Goal: Information Seeking & Learning: Learn about a topic

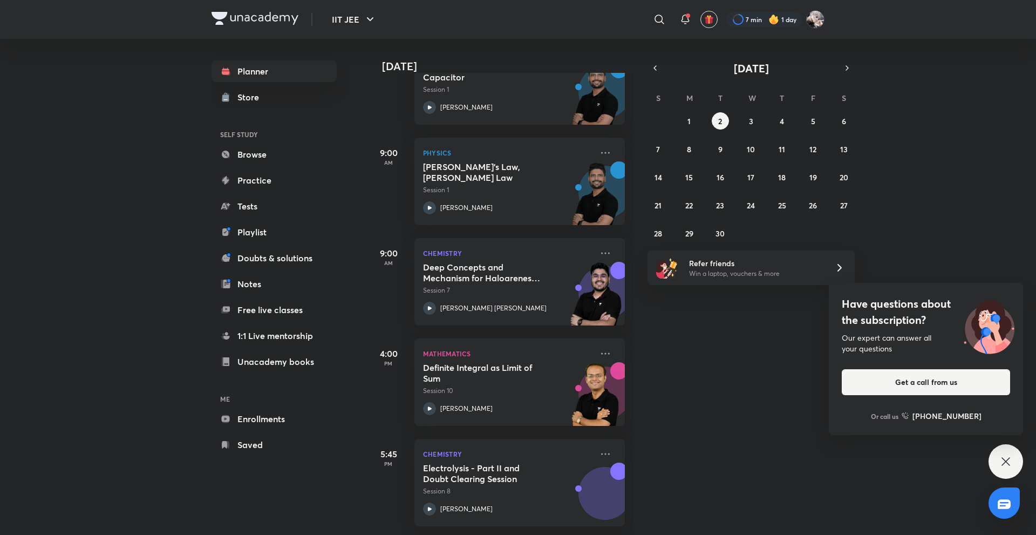
scroll to position [407, 0]
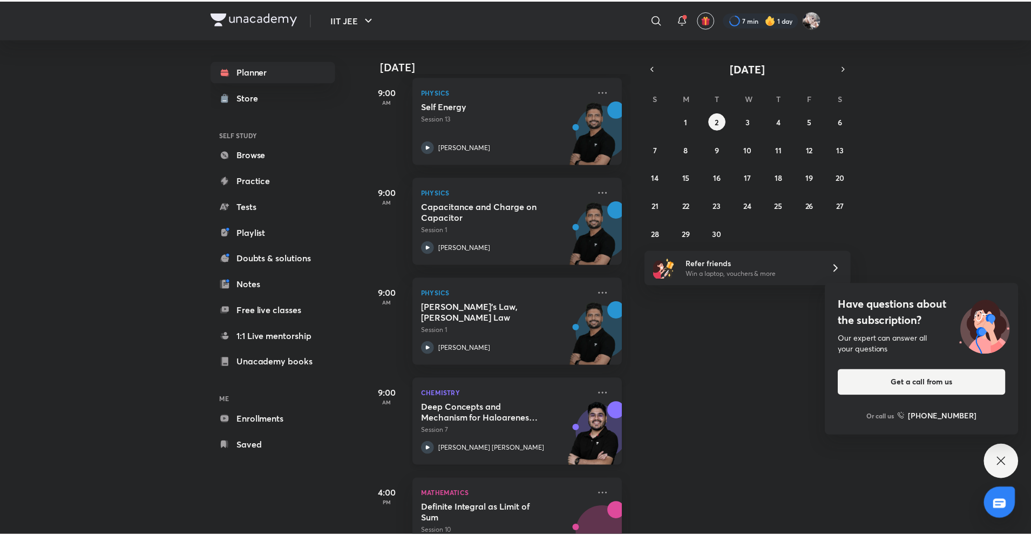
scroll to position [324, 0]
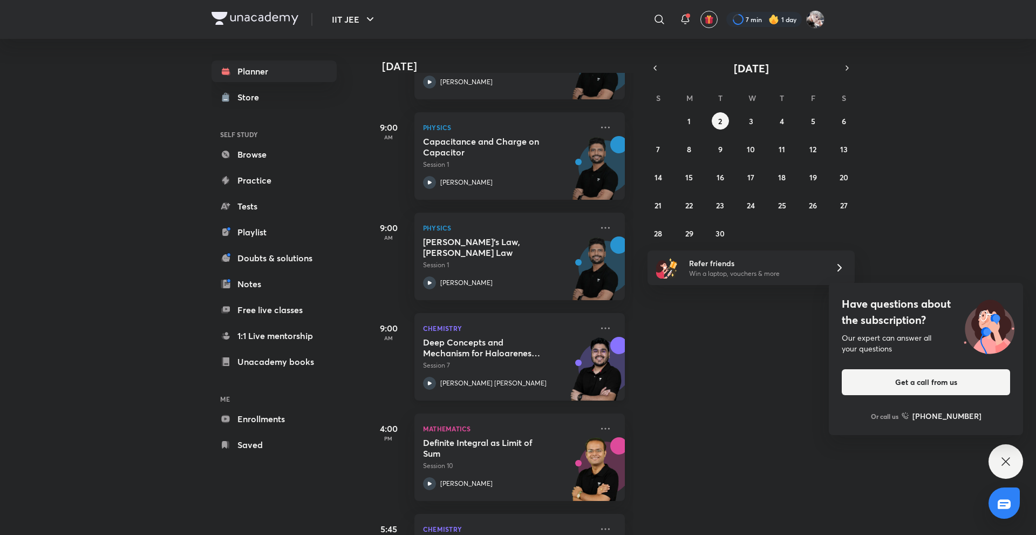
click at [595, 321] on div "Chemistry Deep Concepts and Mechanism for Haloarenes including CPs and N-Rxns S…" at bounding box center [520, 356] width 211 height 87
click at [599, 323] on icon at bounding box center [605, 328] width 13 height 13
click at [599, 325] on icon at bounding box center [605, 328] width 13 height 13
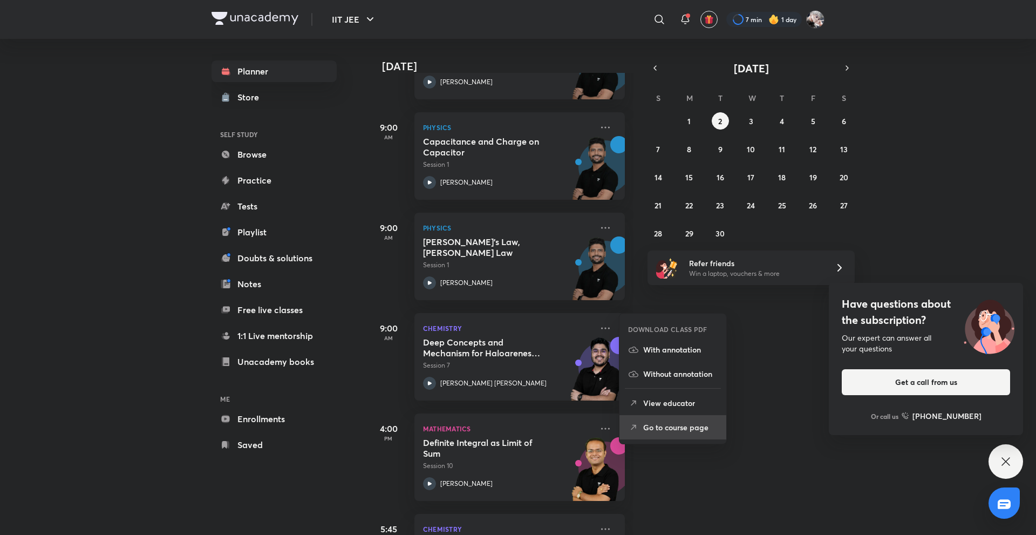
click at [686, 428] on p "Go to course page" at bounding box center [680, 427] width 74 height 11
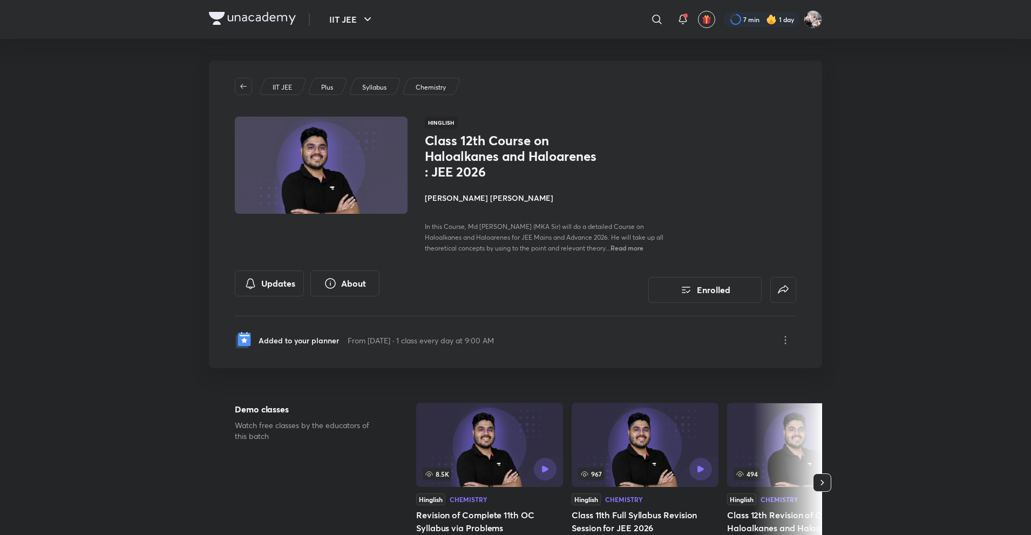
click at [491, 199] on h4 "[PERSON_NAME] [PERSON_NAME]" at bounding box center [546, 197] width 242 height 11
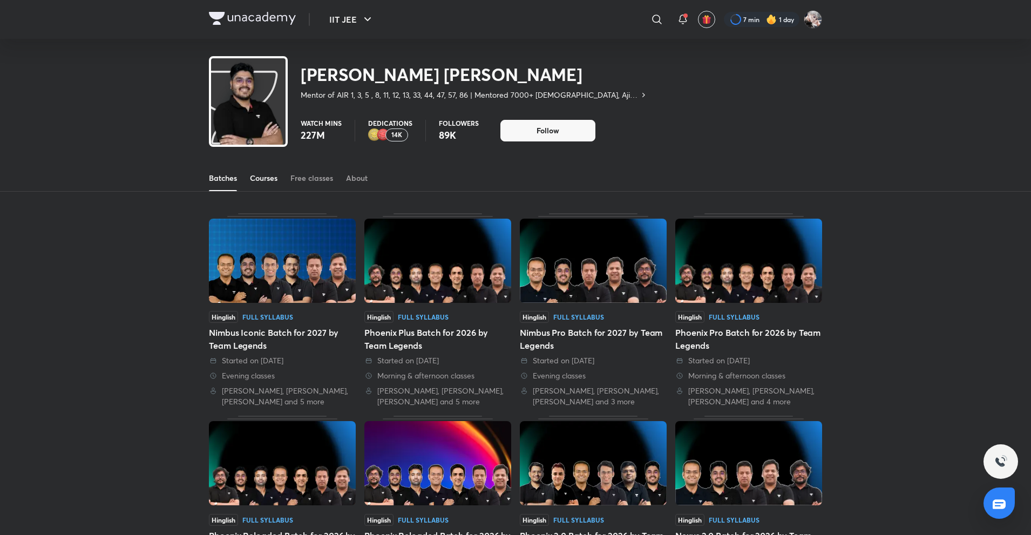
click at [270, 179] on div "Courses" at bounding box center [264, 178] width 28 height 11
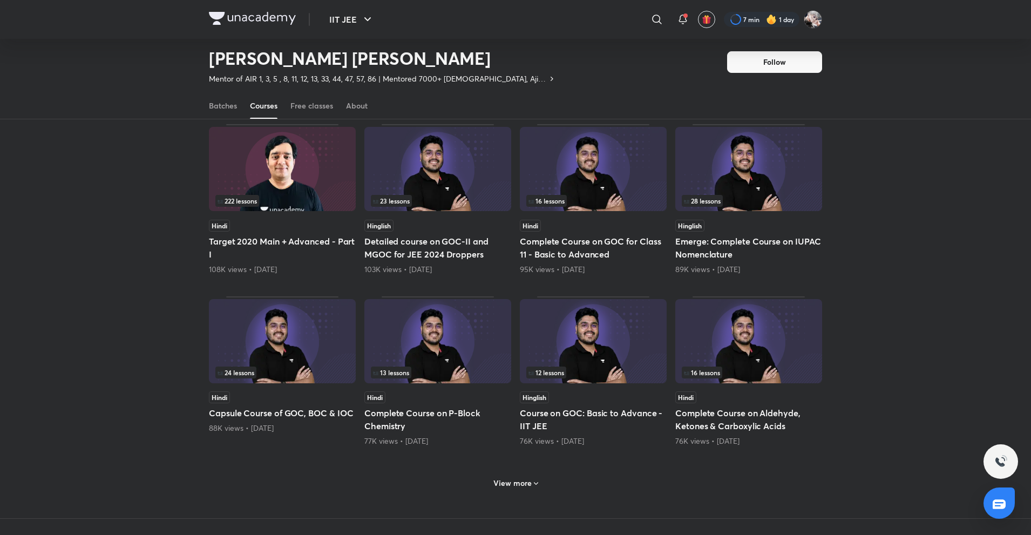
scroll to position [47, 0]
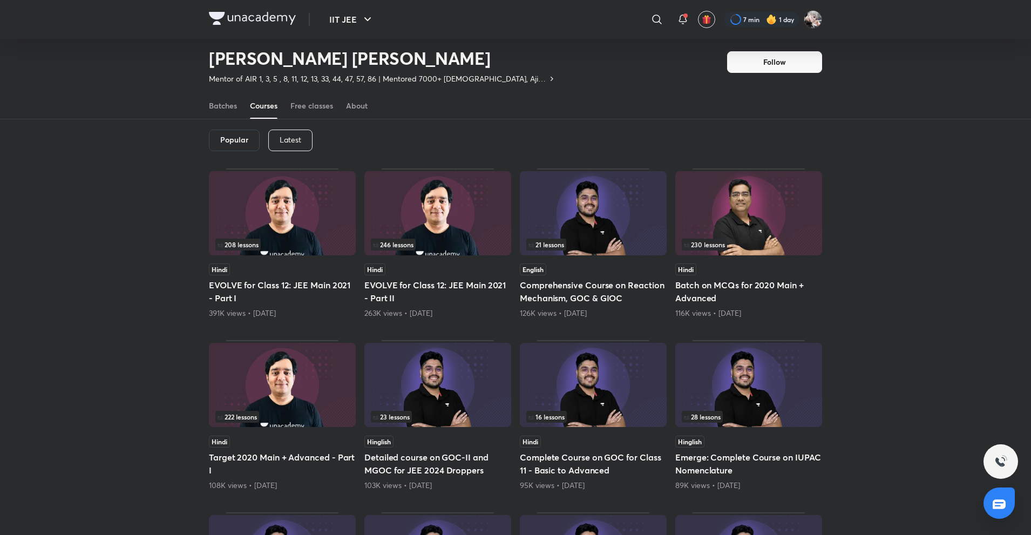
click at [272, 135] on div "Latest" at bounding box center [290, 141] width 44 height 22
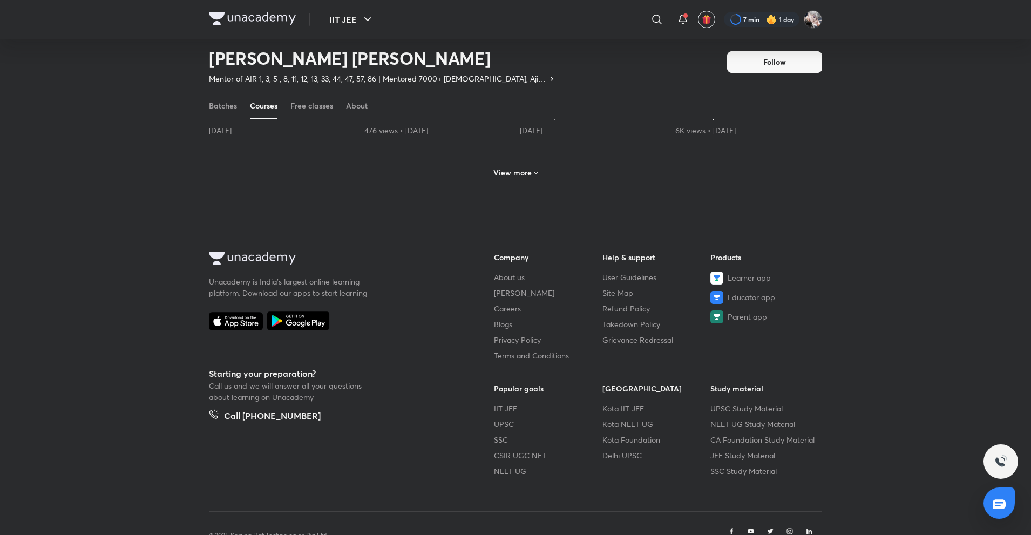
scroll to position [619, 0]
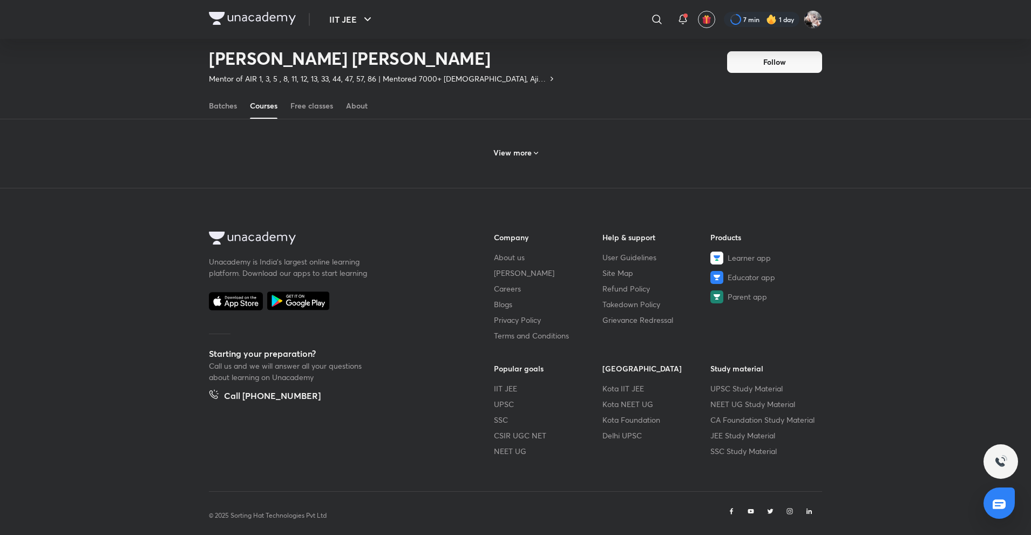
click at [523, 147] on h6 "View more" at bounding box center [512, 152] width 38 height 11
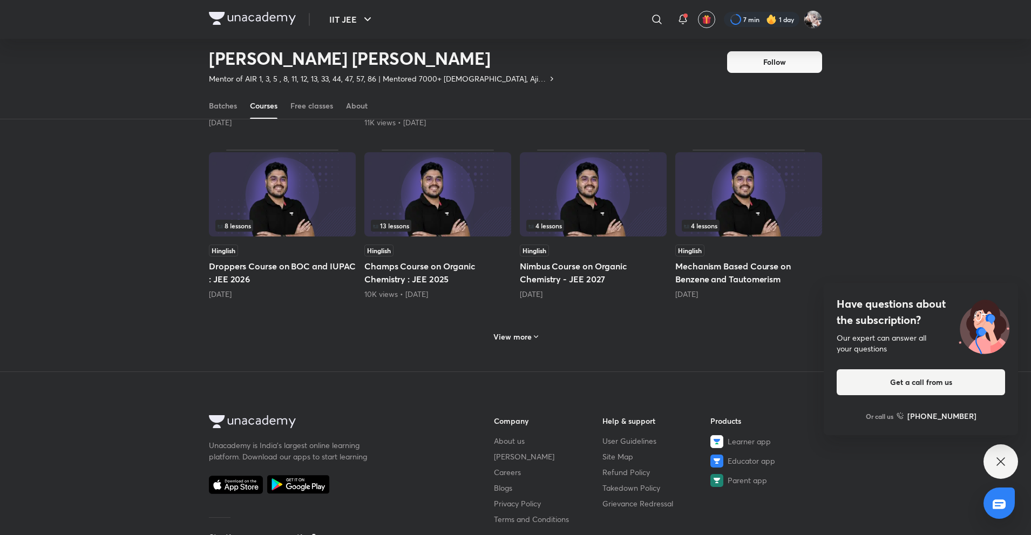
scroll to position [1019, 0]
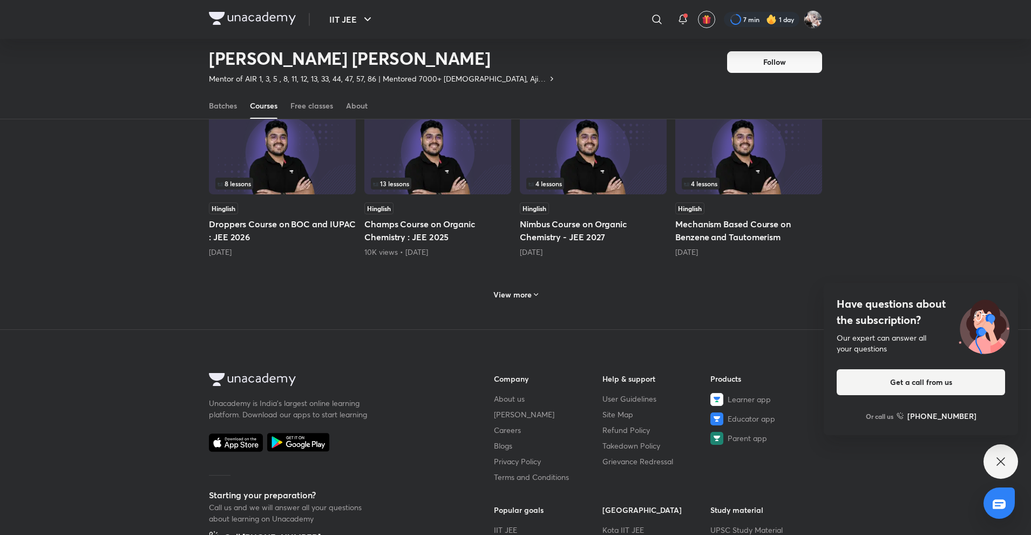
click at [535, 290] on icon at bounding box center [536, 294] width 9 height 9
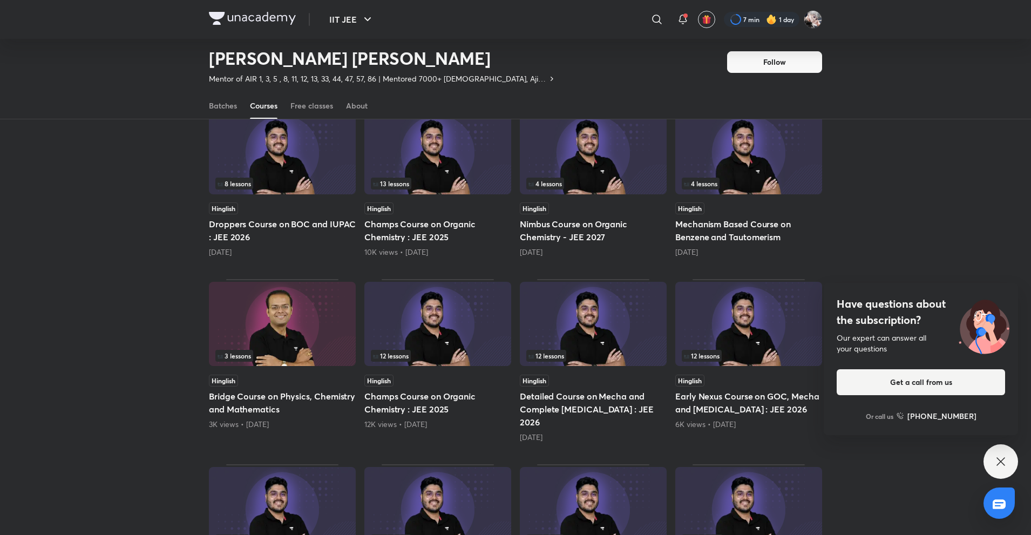
click at [144, 288] on div "Popular Latest Live 13 lessons Hinglish JEE 2026: Comprehensive Course on Hydro…" at bounding box center [515, 5] width 1031 height 1731
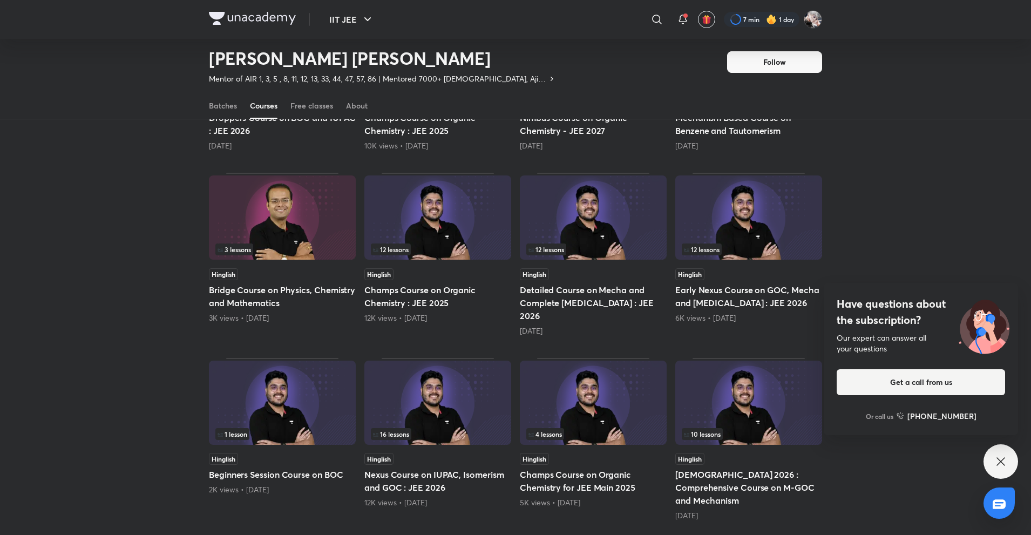
scroll to position [1127, 0]
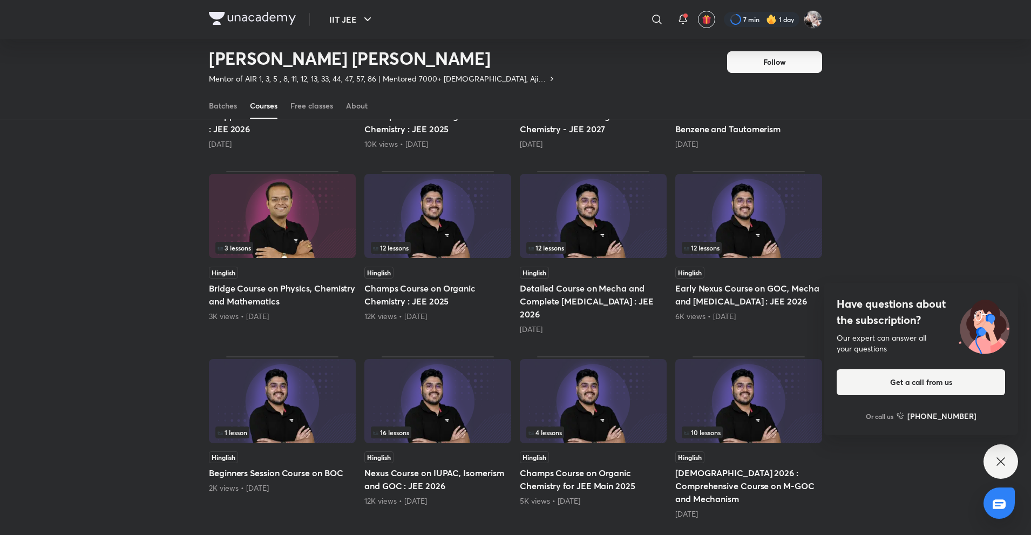
click at [577, 239] on div "12 lessons Hinglish Detailed Course on Mecha and Complete Hydrocarbon : JEE 202…" at bounding box center [593, 252] width 147 height 163
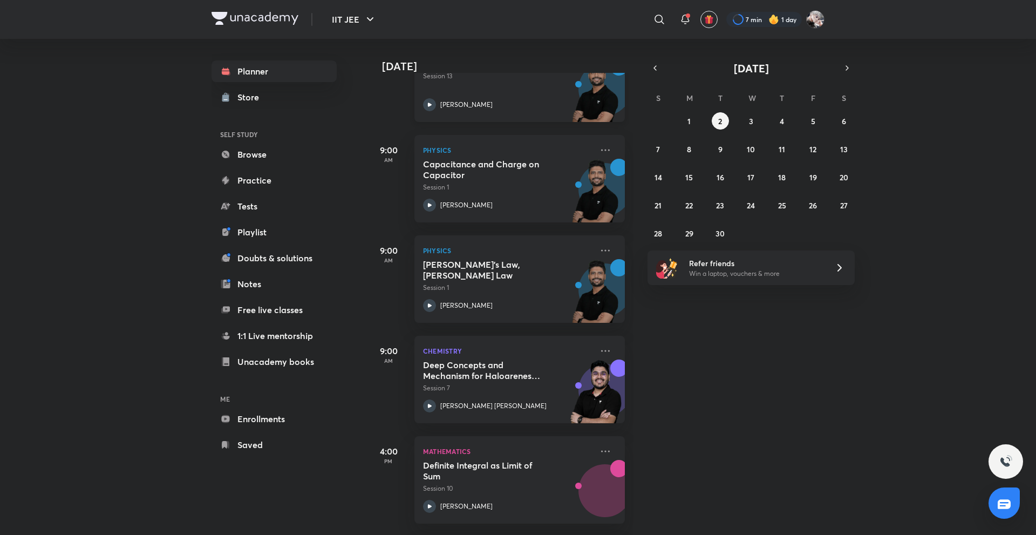
scroll to position [407, 0]
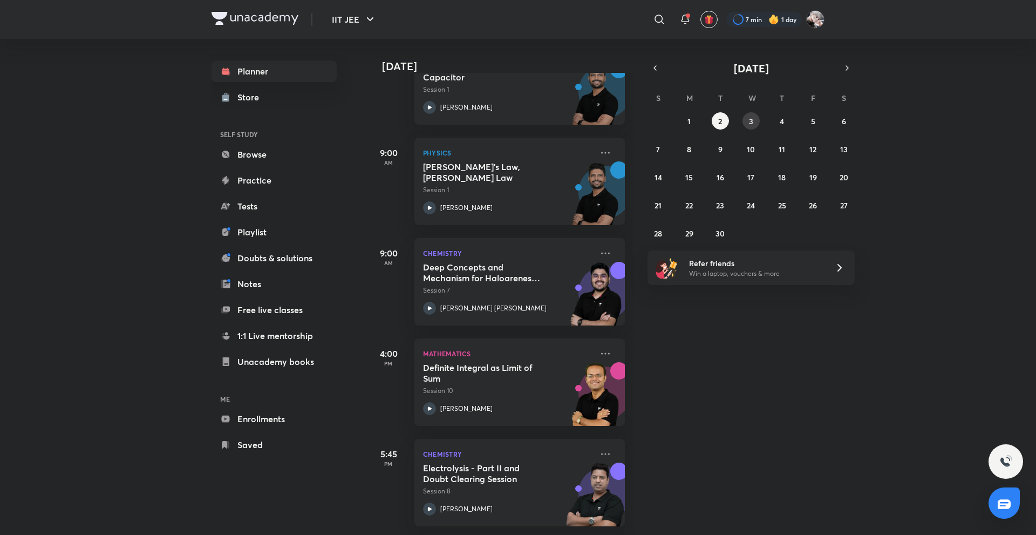
click at [759, 117] on button "3" at bounding box center [751, 120] width 17 height 17
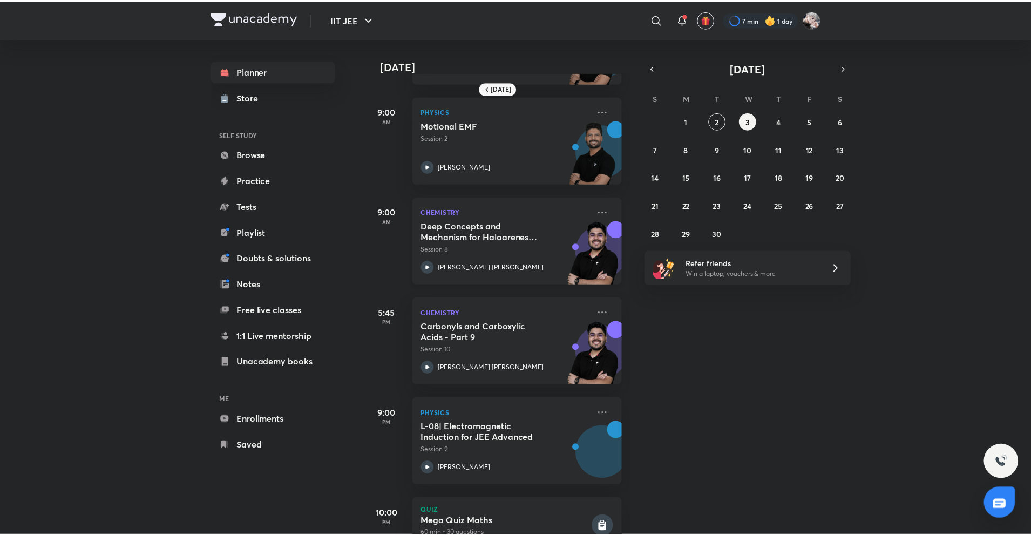
scroll to position [329, 0]
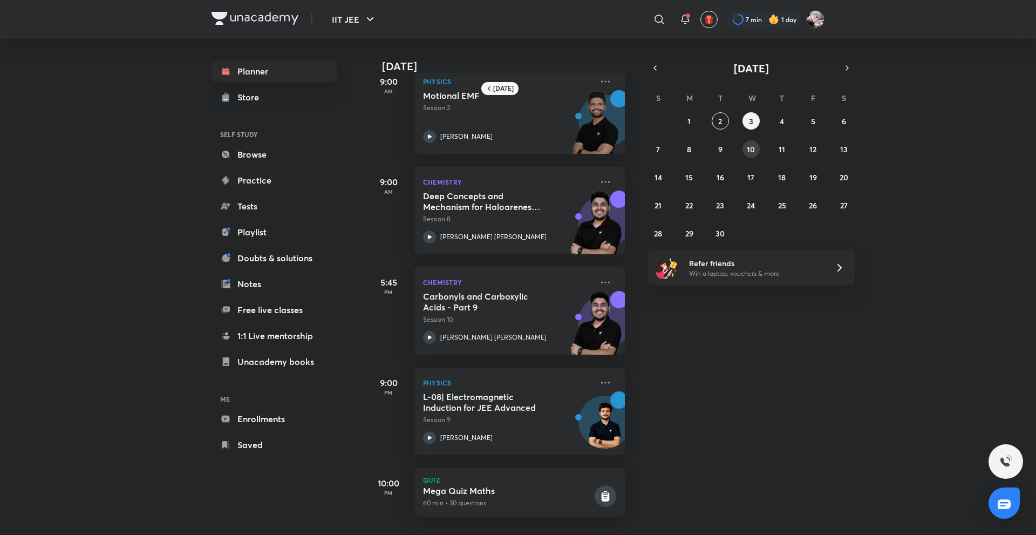
click at [749, 150] on abbr "10" at bounding box center [751, 149] width 8 height 10
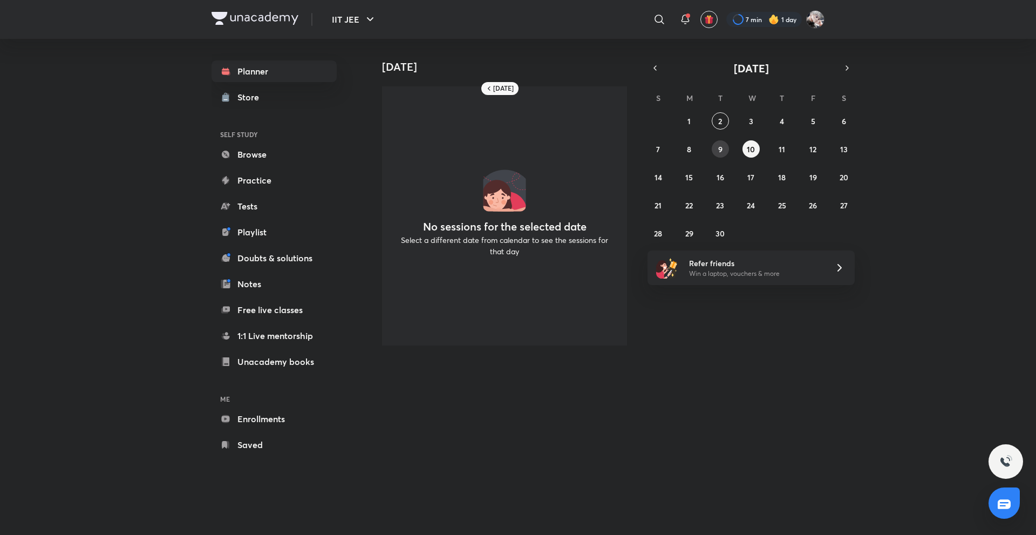
click at [728, 150] on button "9" at bounding box center [720, 148] width 17 height 17
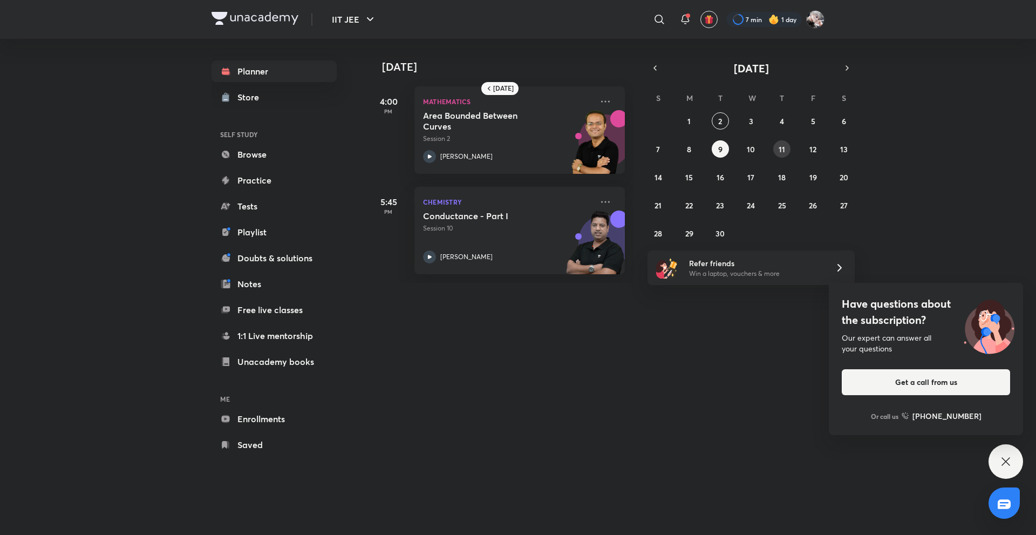
click at [776, 155] on button "11" at bounding box center [782, 148] width 17 height 17
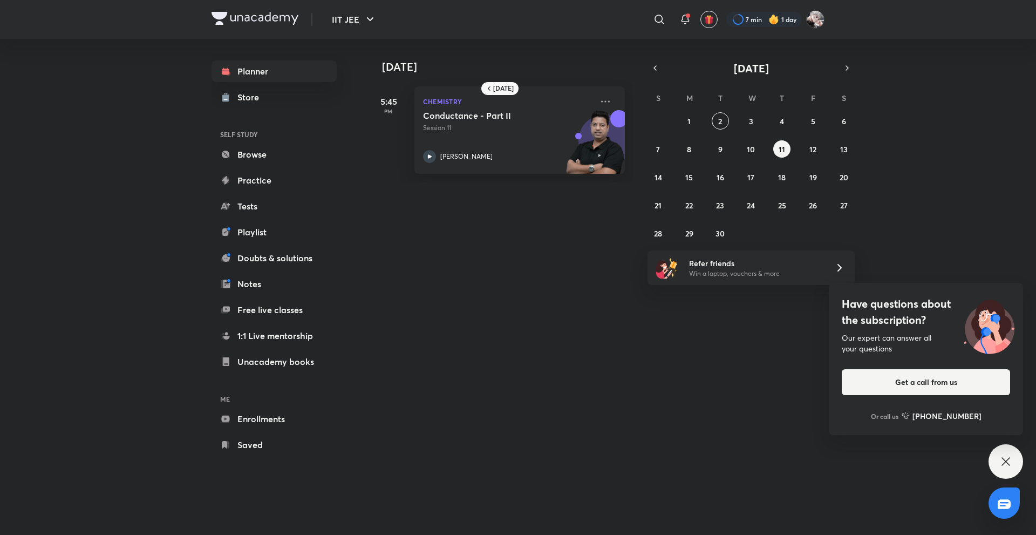
click at [676, 151] on div "31 1 2 3 4 5 6 7 8 9 10 11 12 13 14 15 16 17 18 19 20 21 22 23 24 25 26 27 28 2…" at bounding box center [751, 177] width 207 height 130
click at [687, 151] on button "8" at bounding box center [689, 148] width 17 height 17
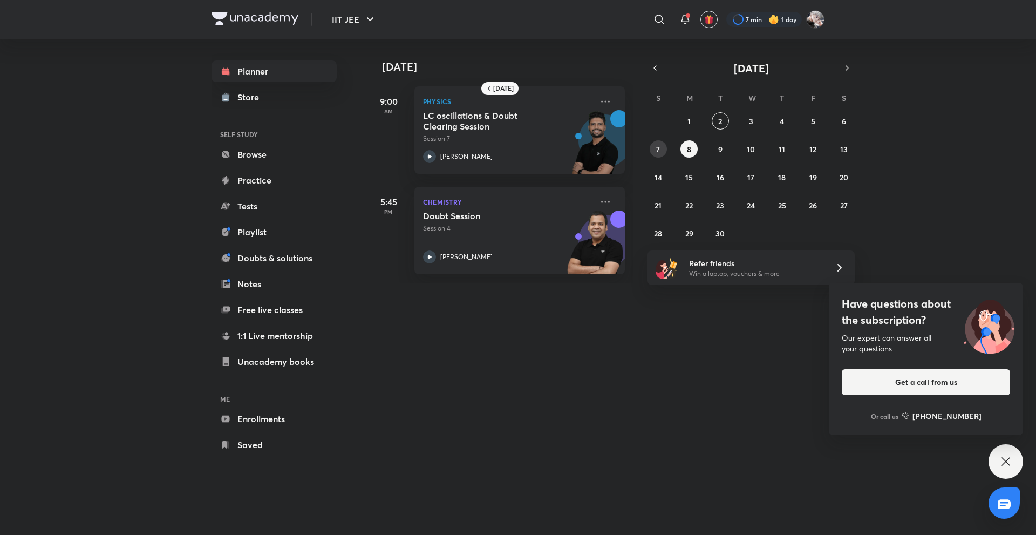
click at [657, 151] on abbr "7" at bounding box center [658, 149] width 4 height 10
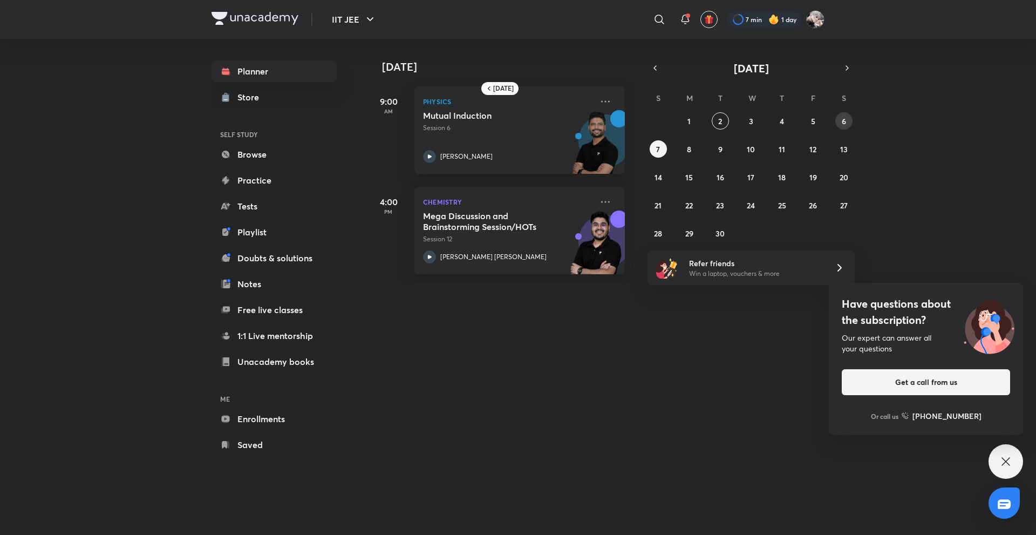
click at [844, 126] on button "6" at bounding box center [844, 120] width 17 height 17
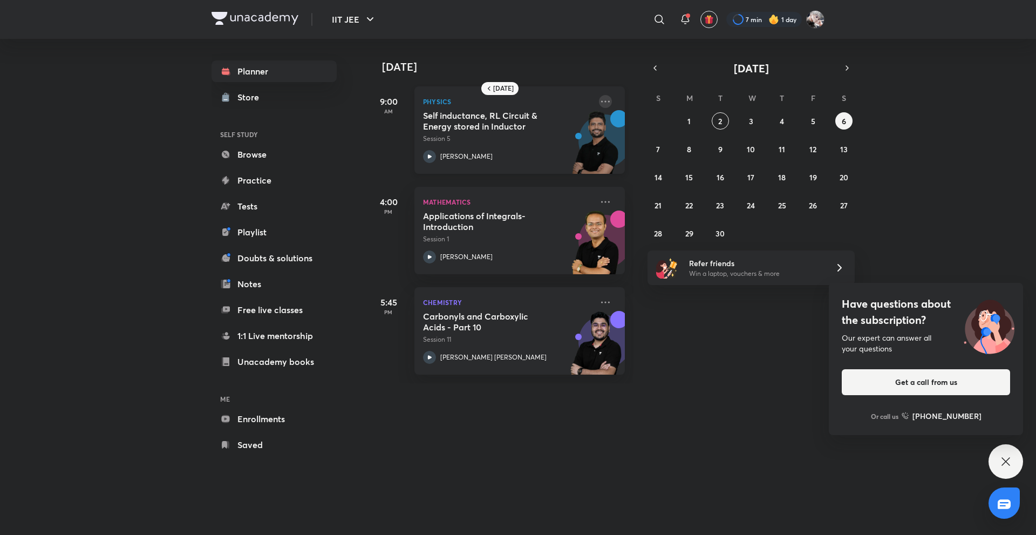
click at [600, 98] on icon at bounding box center [605, 101] width 13 height 13
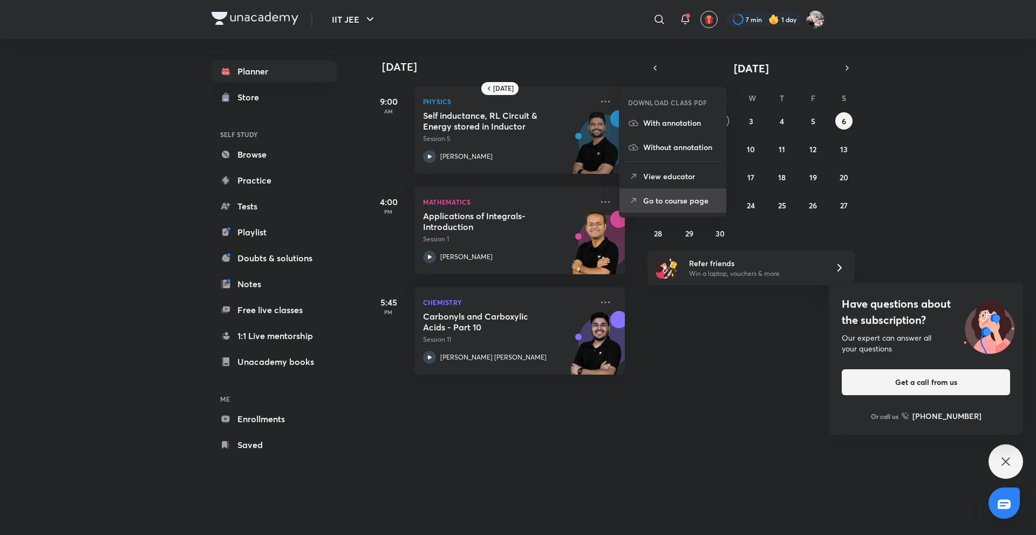
click at [666, 196] on p "Go to course page" at bounding box center [680, 200] width 74 height 11
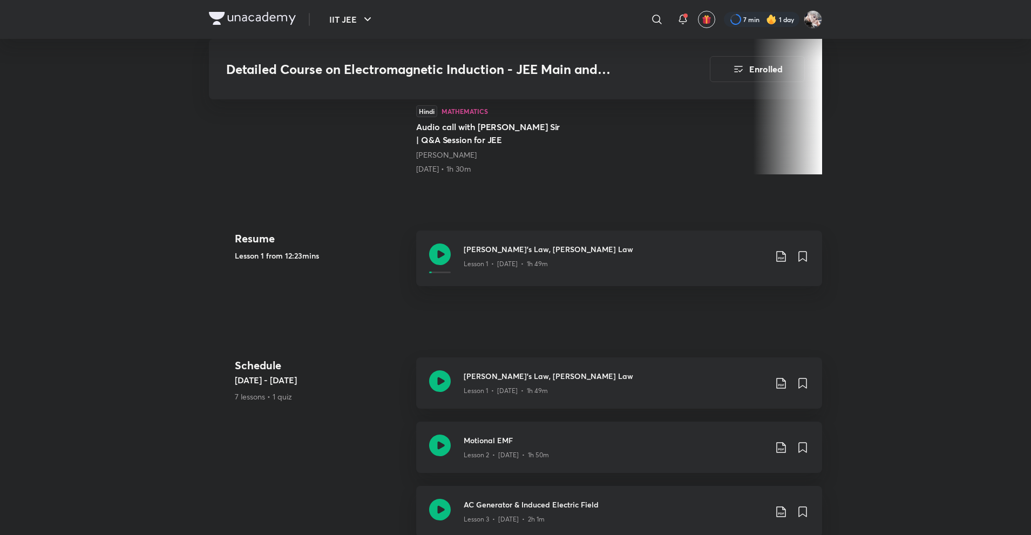
scroll to position [432, 0]
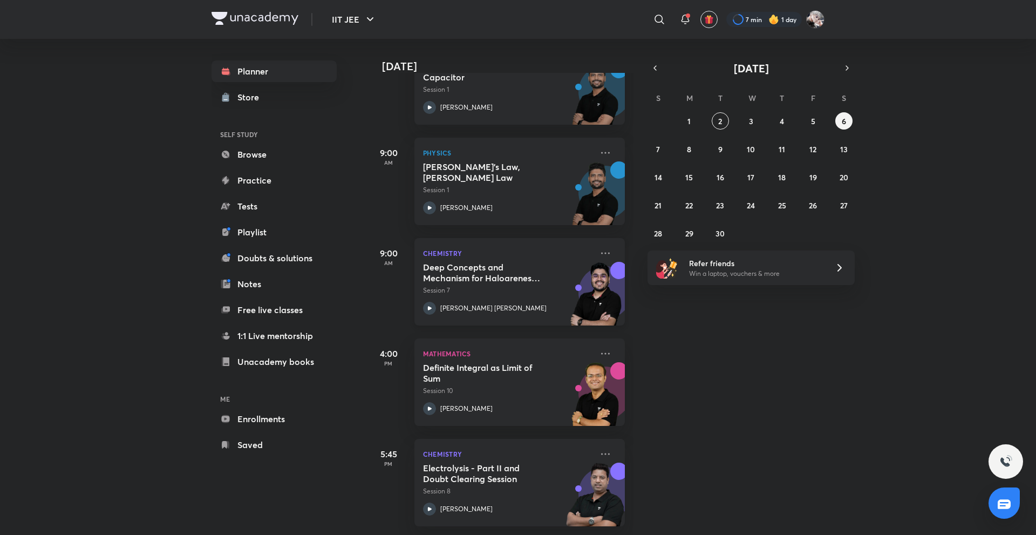
scroll to position [407, 0]
click at [725, 151] on button "9" at bounding box center [720, 148] width 17 height 17
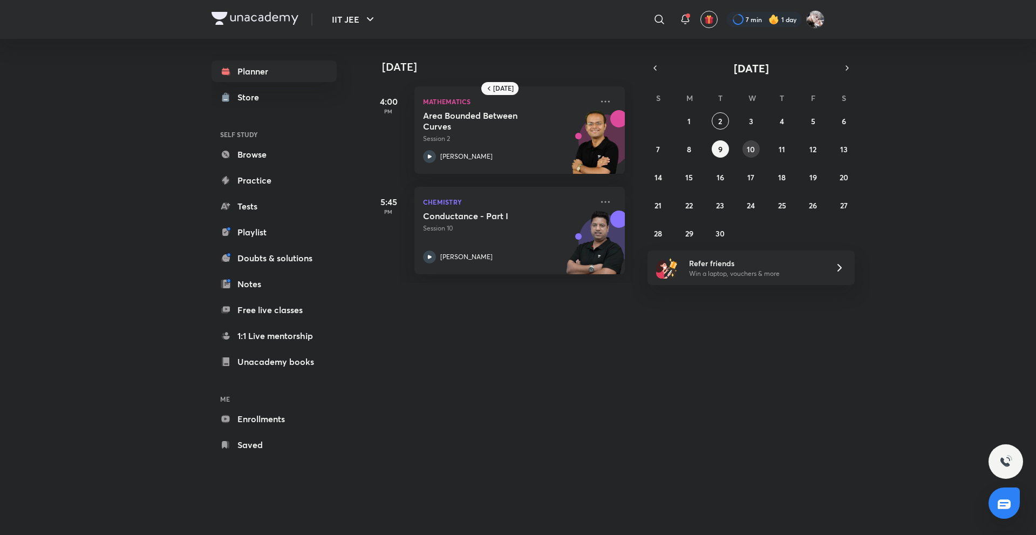
click at [751, 153] on abbr "10" at bounding box center [751, 149] width 8 height 10
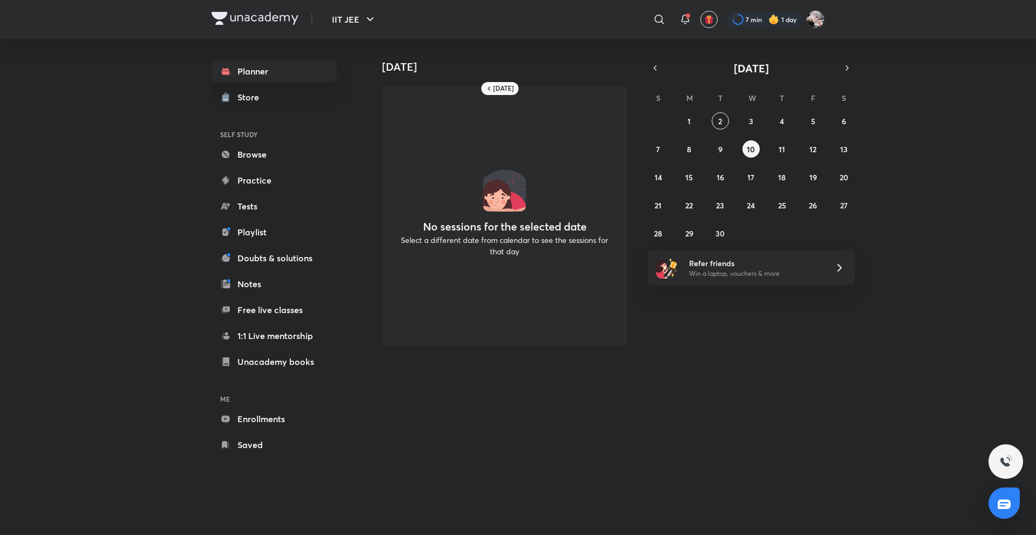
click at [757, 185] on div "31 1 2 3 4 5 6 7 8 9 10 11 12 13 14 15 16 17 18 19 20 21 22 23 24 25 26 27 28 2…" at bounding box center [751, 177] width 207 height 130
click at [756, 184] on button "17" at bounding box center [751, 176] width 17 height 17
click at [723, 180] on abbr "16" at bounding box center [721, 177] width 8 height 10
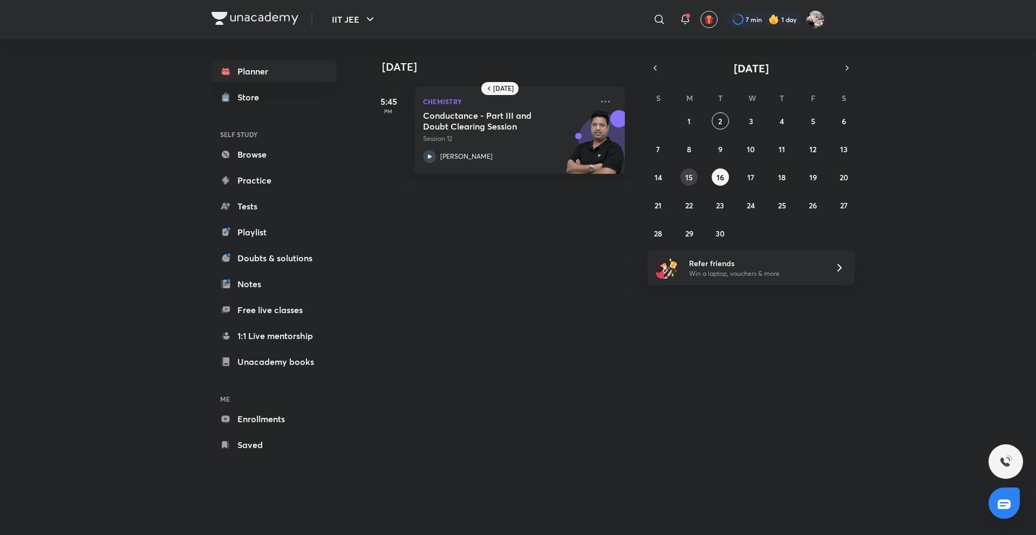
click at [695, 178] on button "15" at bounding box center [689, 176] width 17 height 17
click at [674, 178] on div "31 1 2 3 4 5 6 7 8 9 10 11 12 13 14 15 16 17 18 19 20 21 22 23 24 25 26 27 28 2…" at bounding box center [751, 177] width 207 height 130
click at [659, 174] on abbr "14" at bounding box center [659, 177] width 8 height 10
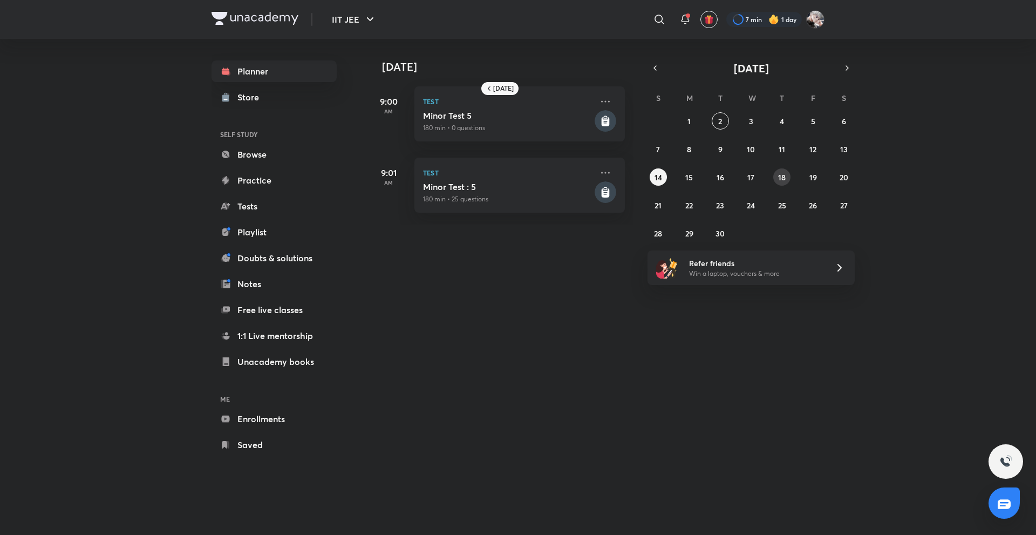
click at [778, 174] on abbr "18" at bounding box center [782, 177] width 8 height 10
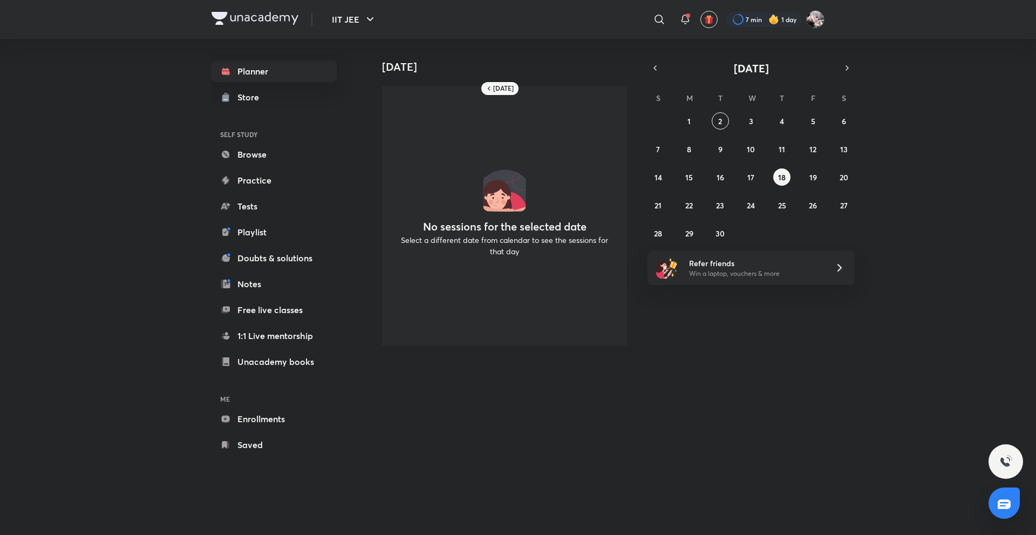
click at [803, 174] on div "31 1 2 3 4 5 6 7 8 9 10 11 12 13 14 15 16 17 18 19 20 21 22 23 24 25 26 27 28 2…" at bounding box center [751, 177] width 207 height 130
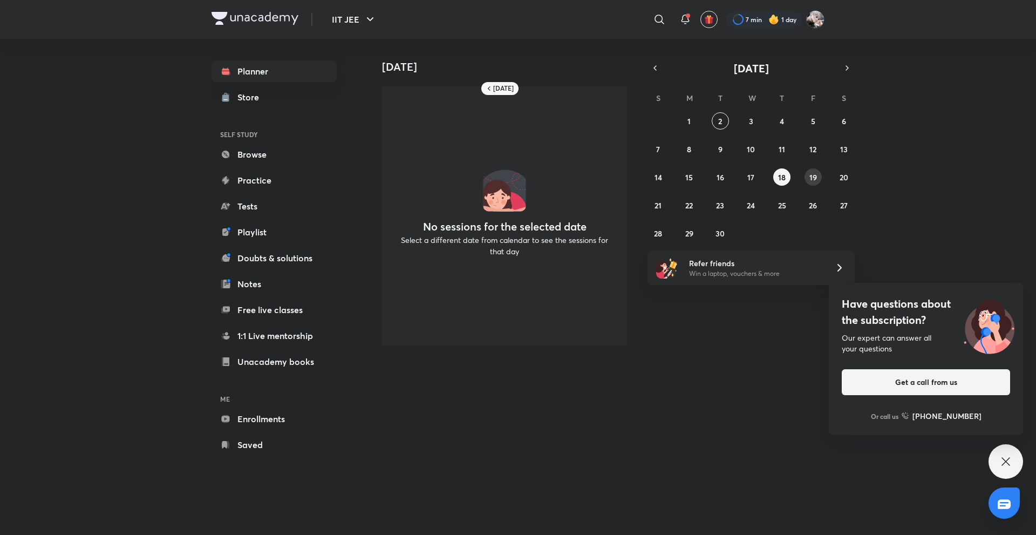
click at [808, 175] on button "19" at bounding box center [813, 176] width 17 height 17
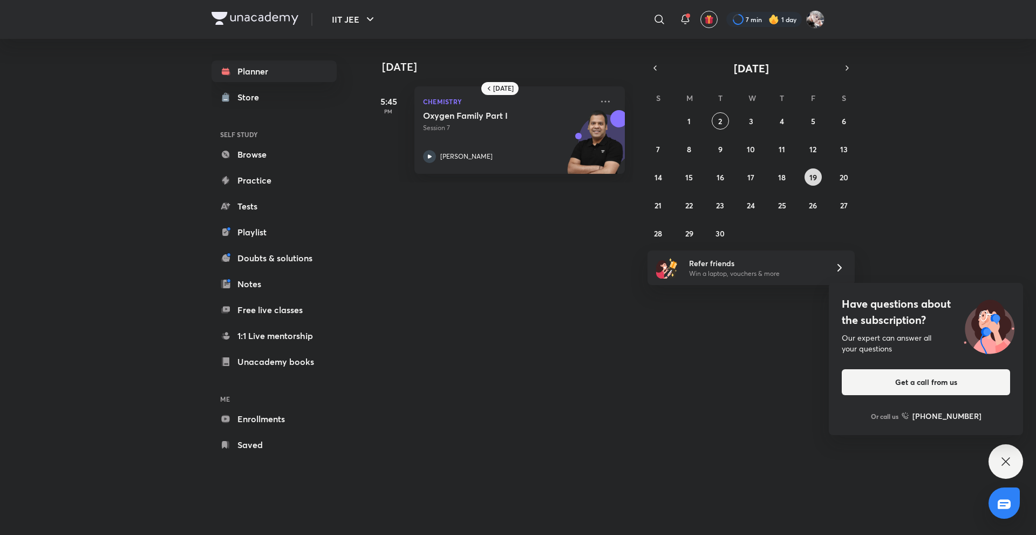
click at [822, 175] on button "19" at bounding box center [813, 176] width 17 height 17
click at [822, 204] on button "26" at bounding box center [813, 204] width 17 height 17
click at [823, 132] on div "31 1 2 3 4 5 6 7 8 9 10 11 12 13 14 15 16 17 18 19 20 21 22 23 24 25 26 27 28 2…" at bounding box center [751, 177] width 207 height 130
click at [810, 123] on button "5" at bounding box center [813, 120] width 17 height 17
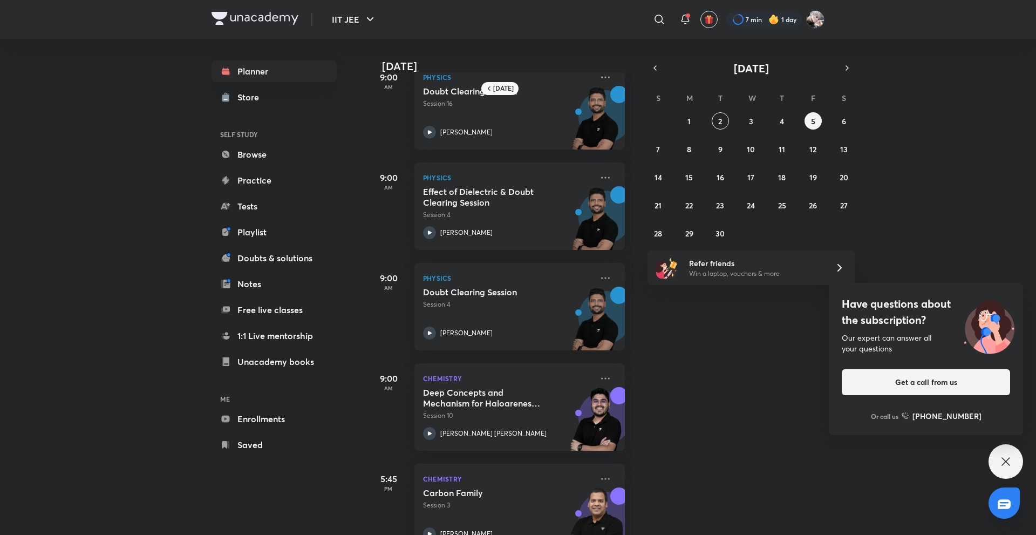
scroll to position [57, 0]
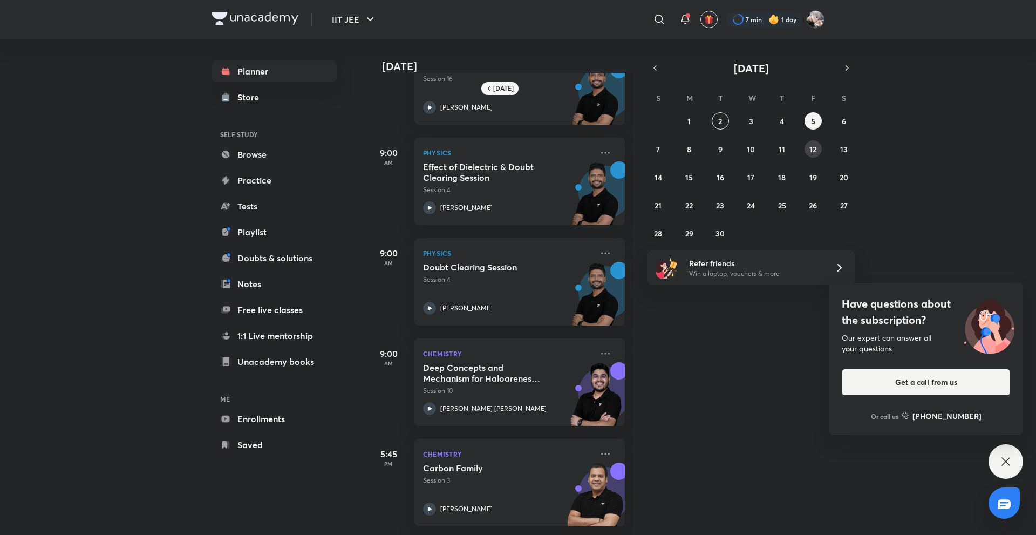
click at [808, 147] on button "12" at bounding box center [813, 148] width 17 height 17
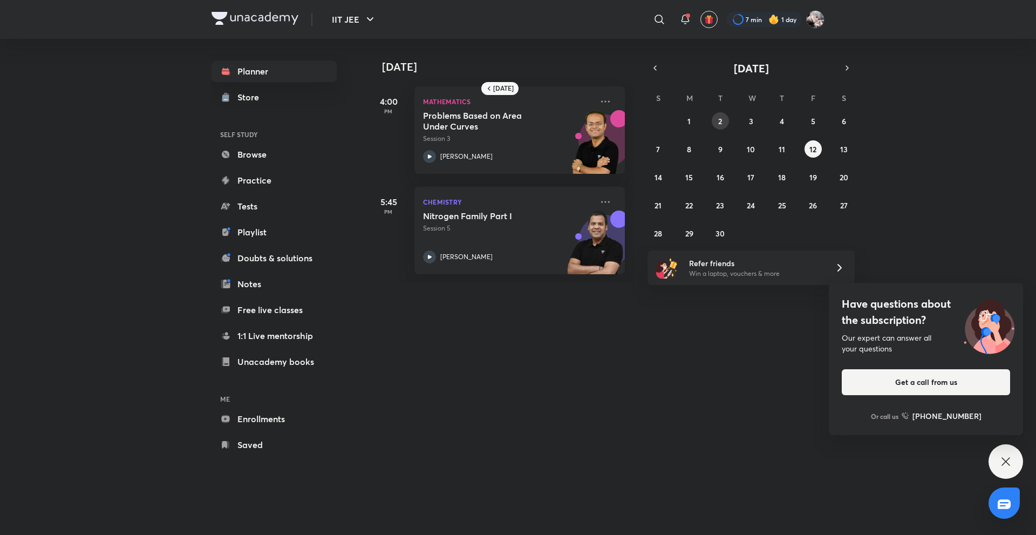
click at [719, 123] on abbr "2" at bounding box center [721, 121] width 4 height 10
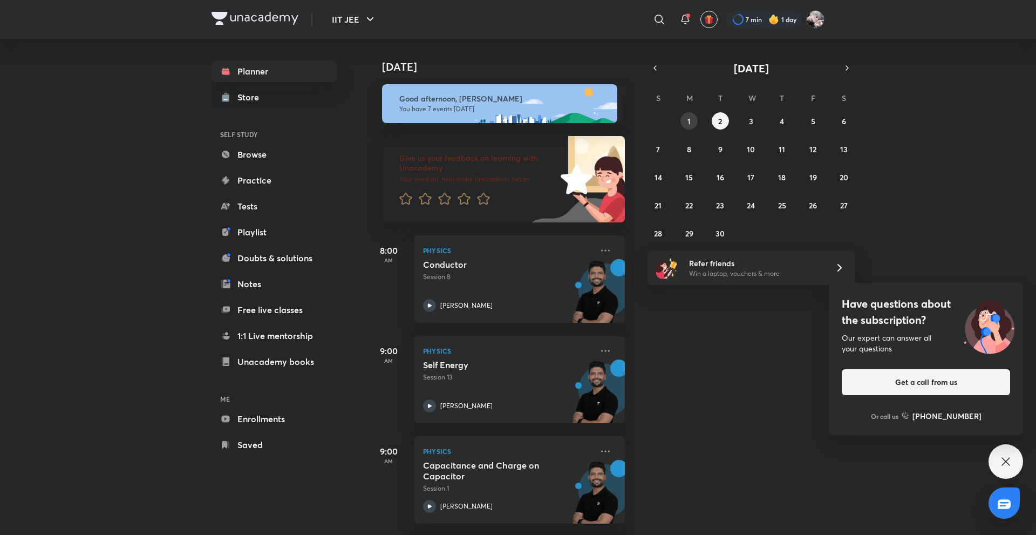
click at [682, 123] on button "1" at bounding box center [689, 120] width 17 height 17
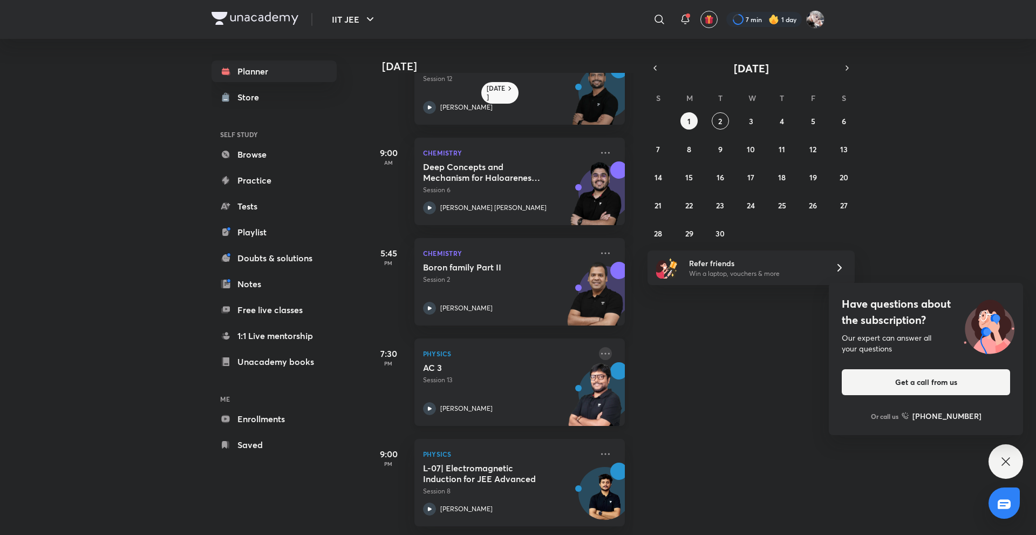
click at [599, 348] on icon at bounding box center [605, 353] width 13 height 13
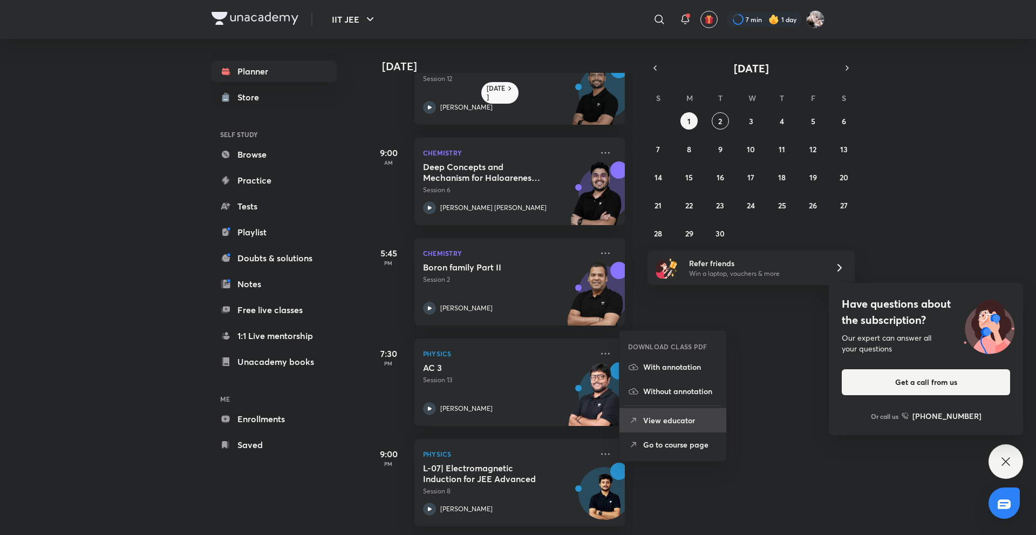
click at [659, 429] on li "View educator" at bounding box center [673, 420] width 107 height 24
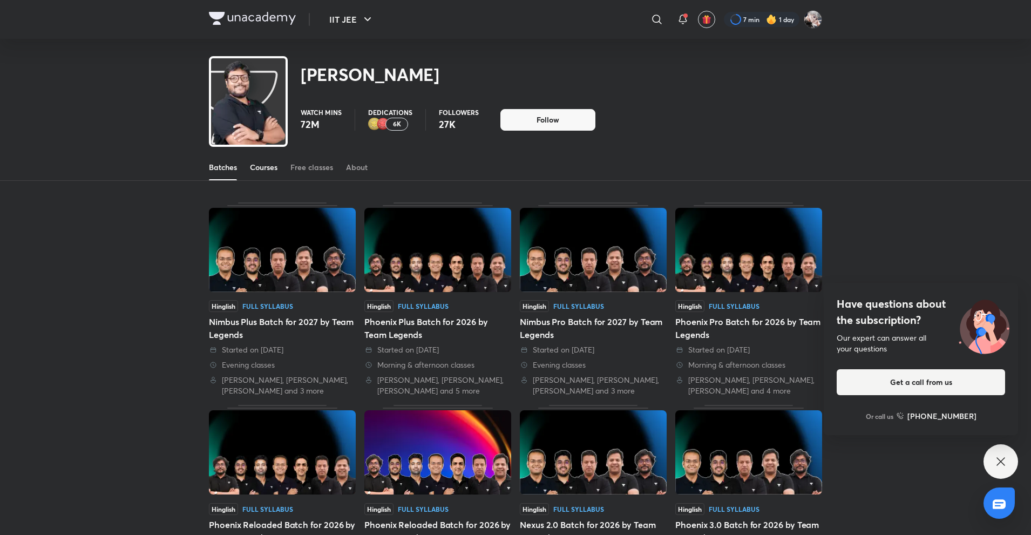
click at [261, 174] on link "Courses" at bounding box center [264, 167] width 28 height 26
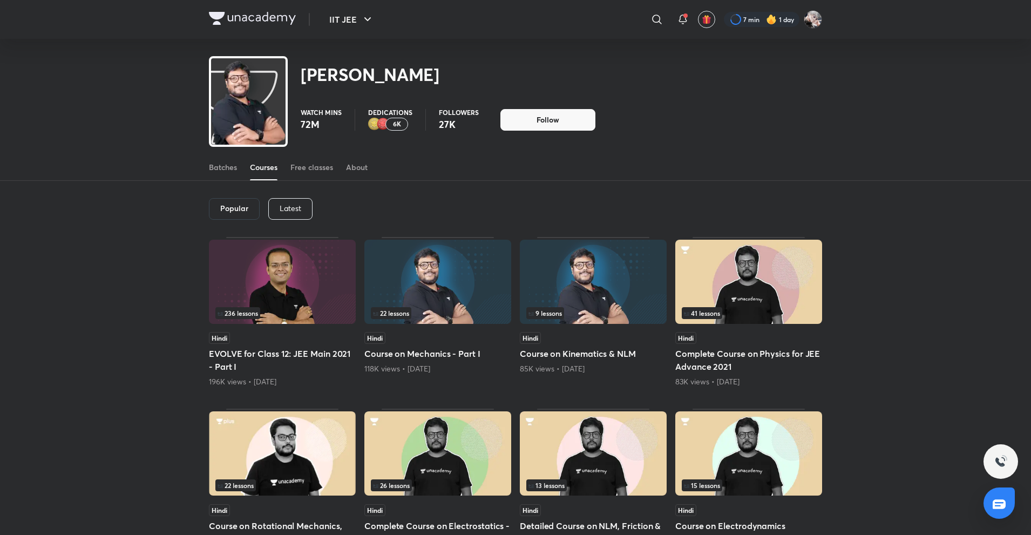
click at [281, 189] on div "Popular Latest" at bounding box center [515, 209] width 613 height 56
click at [290, 215] on div "Latest" at bounding box center [290, 209] width 44 height 22
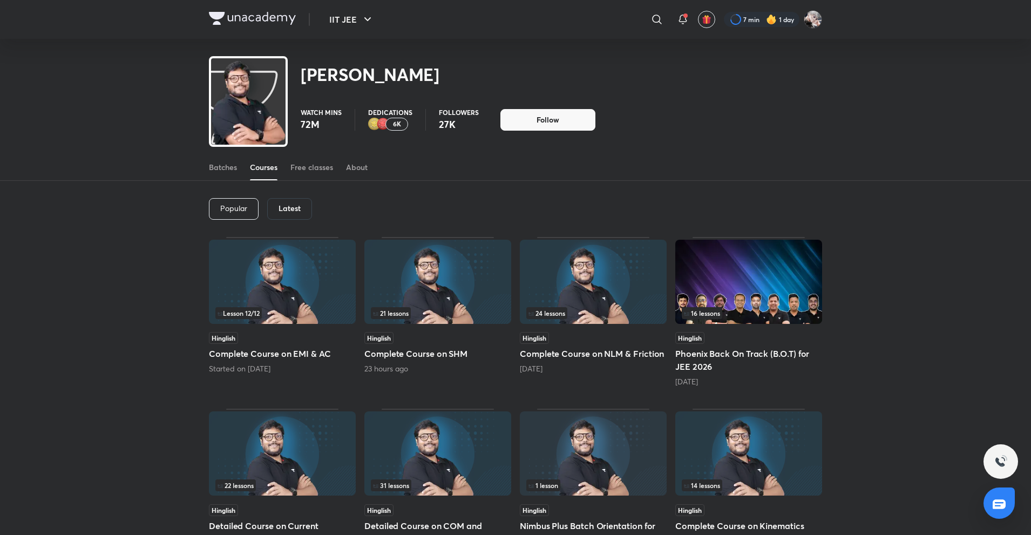
scroll to position [263, 0]
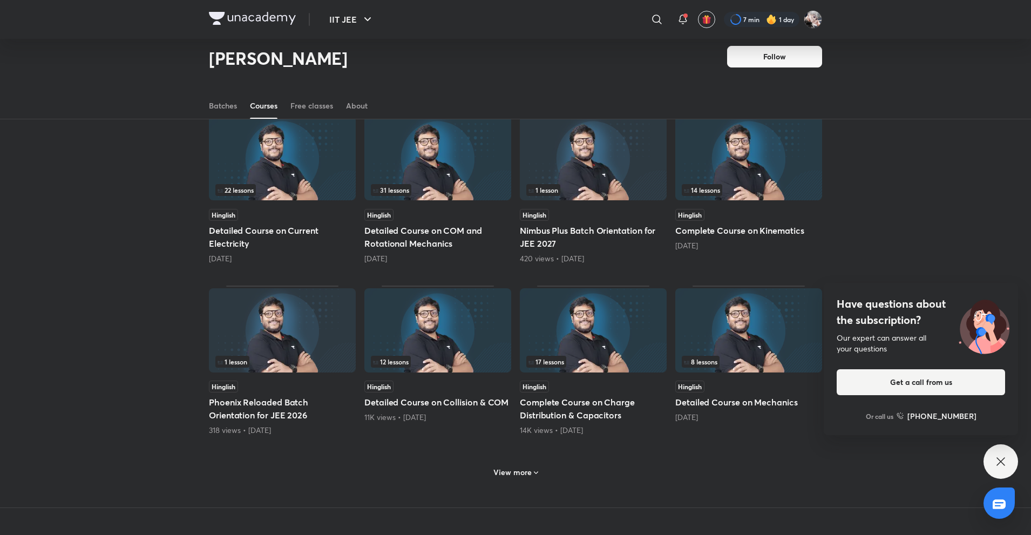
click at [245, 199] on img at bounding box center [282, 158] width 147 height 84
